Goal: Task Accomplishment & Management: Manage account settings

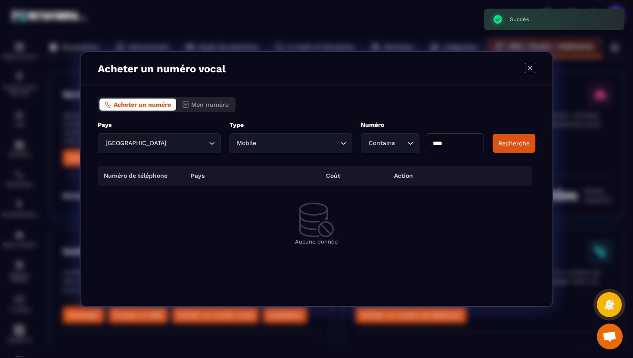
scroll to position [0, 39]
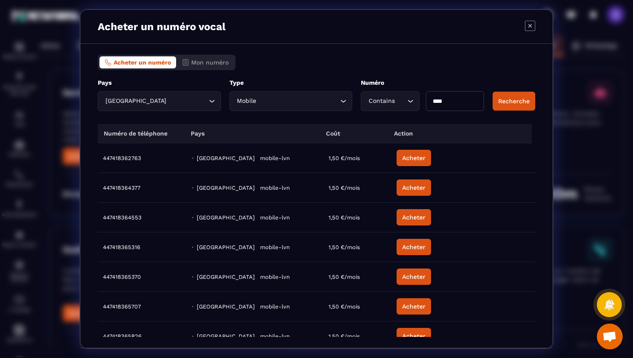
click at [531, 25] on icon "Modal window" at bounding box center [530, 26] width 10 height 10
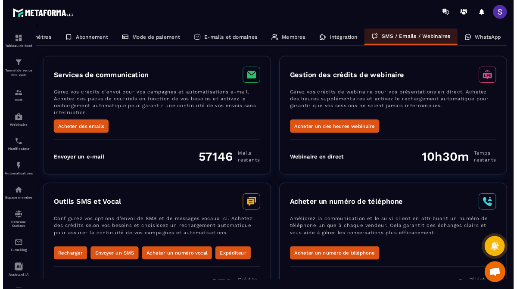
scroll to position [65, 0]
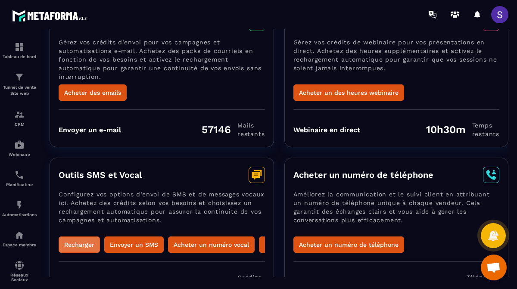
click at [85, 243] on button "Recharger" at bounding box center [79, 244] width 41 height 16
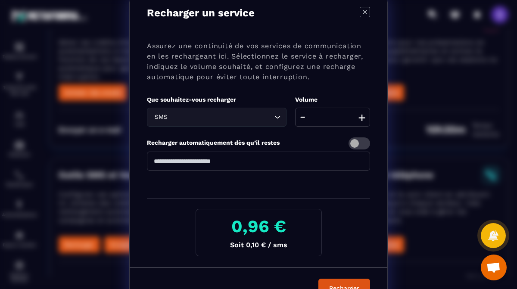
scroll to position [3, 0]
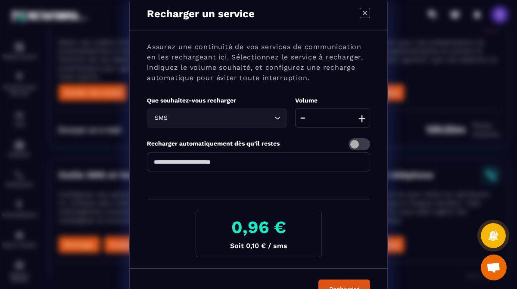
click at [349, 121] on input "**" at bounding box center [332, 117] width 75 height 19
type input "*"
type input "***"
click at [338, 200] on div "Assurez une continuité de vos services de communication en les rechargeant ici.…" at bounding box center [258, 149] width 257 height 237
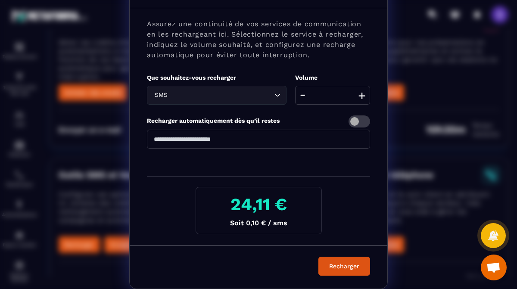
click at [363, 121] on span "Modal window" at bounding box center [359, 121] width 22 height 12
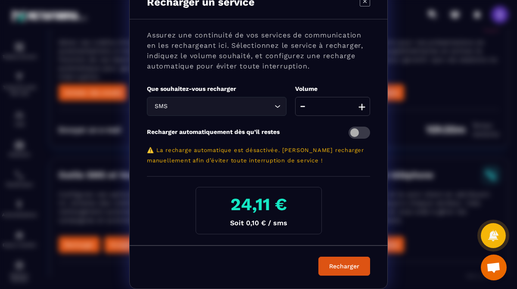
scroll to position [15, 0]
click at [356, 132] on span "Modal window" at bounding box center [359, 133] width 22 height 12
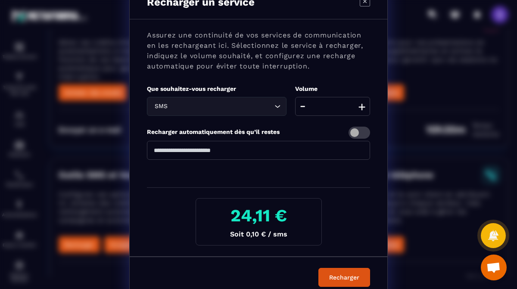
scroll to position [26, 0]
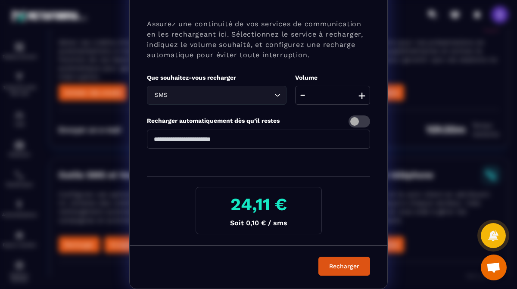
click at [234, 98] on input "Search for option" at bounding box center [220, 94] width 103 height 9
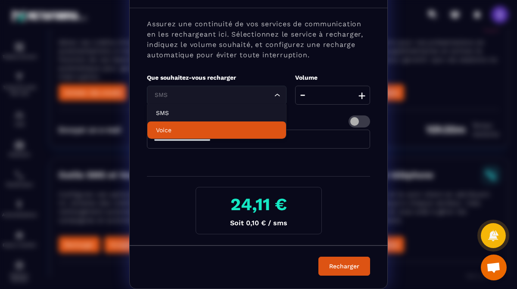
click at [193, 130] on p "Voice" at bounding box center [216, 130] width 121 height 9
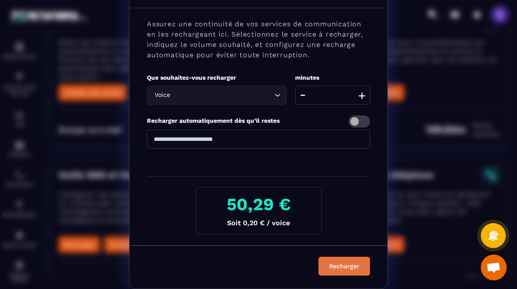
click at [341, 266] on button "Recharger" at bounding box center [344, 266] width 52 height 19
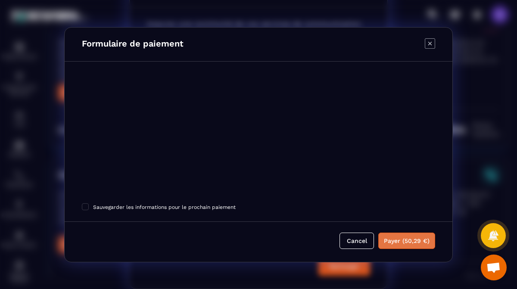
click at [417, 239] on button "Payer (50,29 €)" at bounding box center [406, 240] width 57 height 16
